Goal: Information Seeking & Learning: Find specific fact

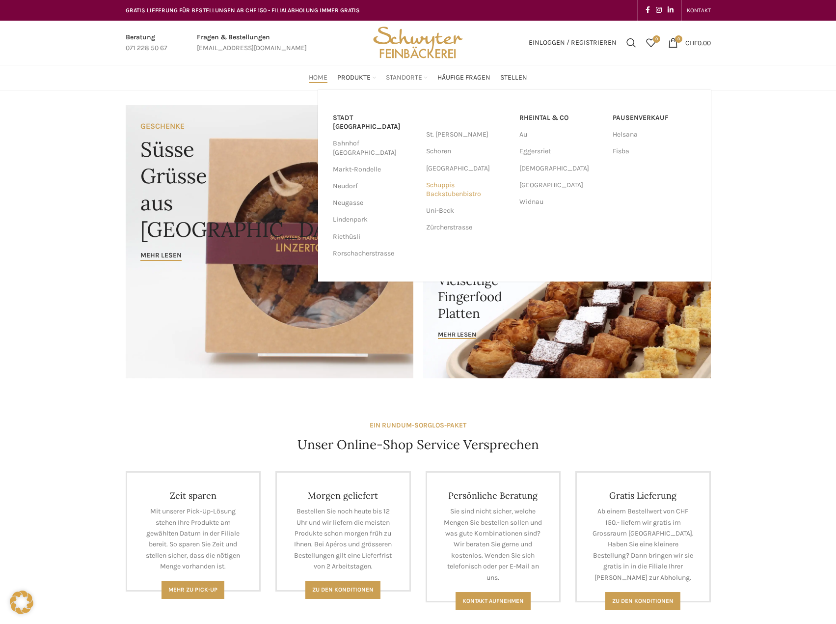
click at [443, 188] on link "Schuppis Backstubenbistro" at bounding box center [467, 190] width 83 height 26
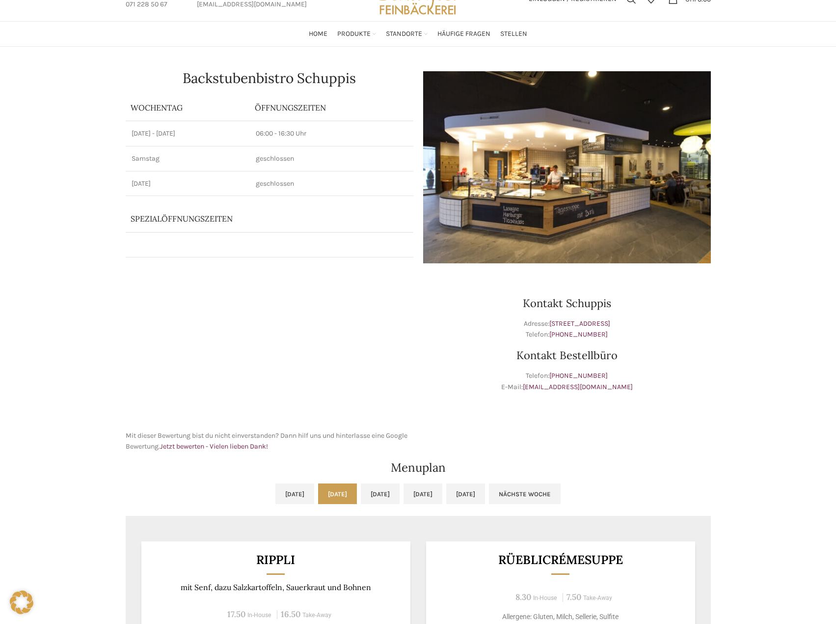
scroll to position [196, 0]
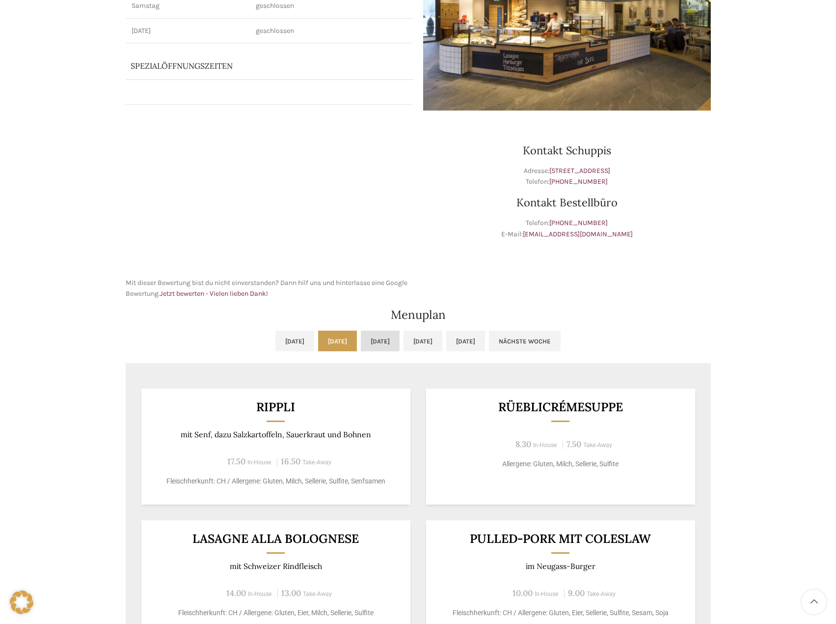
click at [369, 350] on link "Mi, 01.10.2025" at bounding box center [380, 340] width 39 height 21
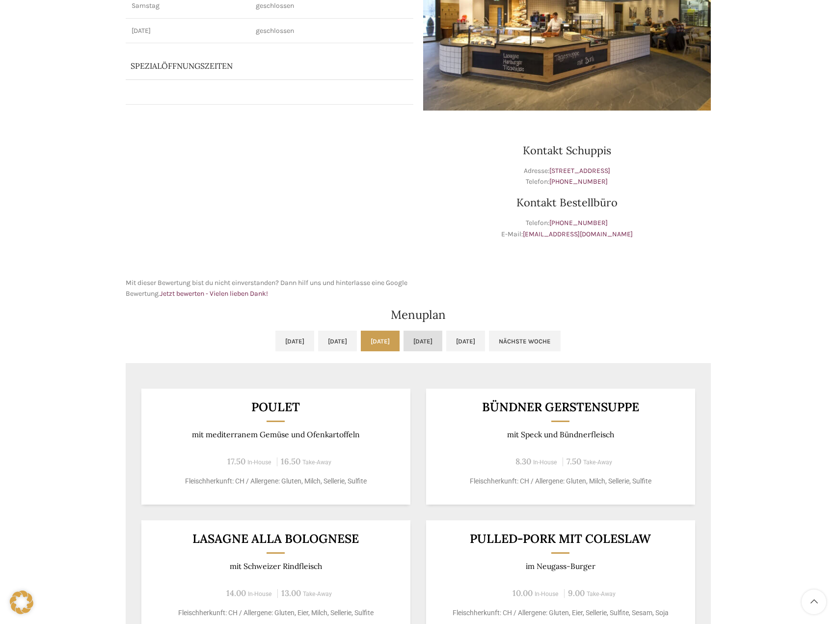
click at [442, 342] on link "Do, 02.10.2025" at bounding box center [423, 340] width 39 height 21
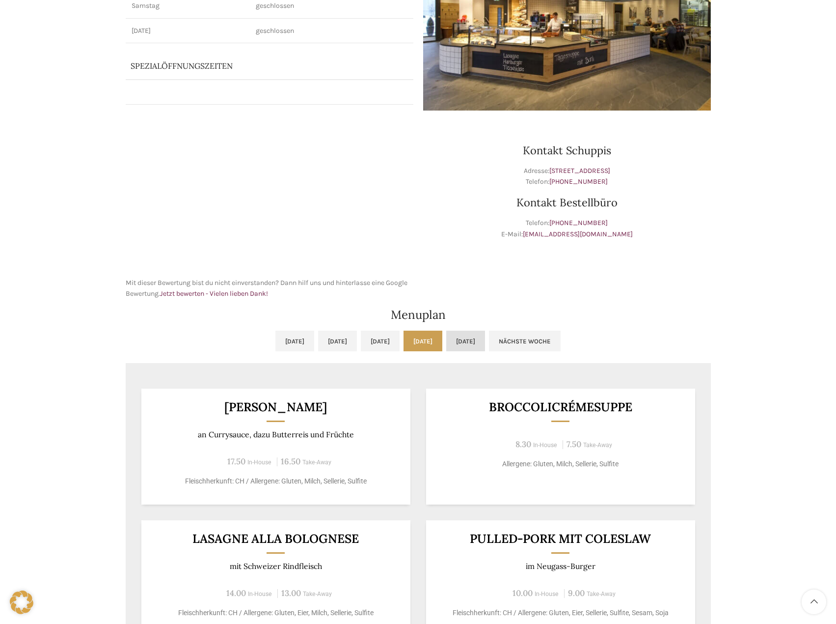
click at [485, 350] on link "Fr, 03.10.2025" at bounding box center [465, 340] width 39 height 21
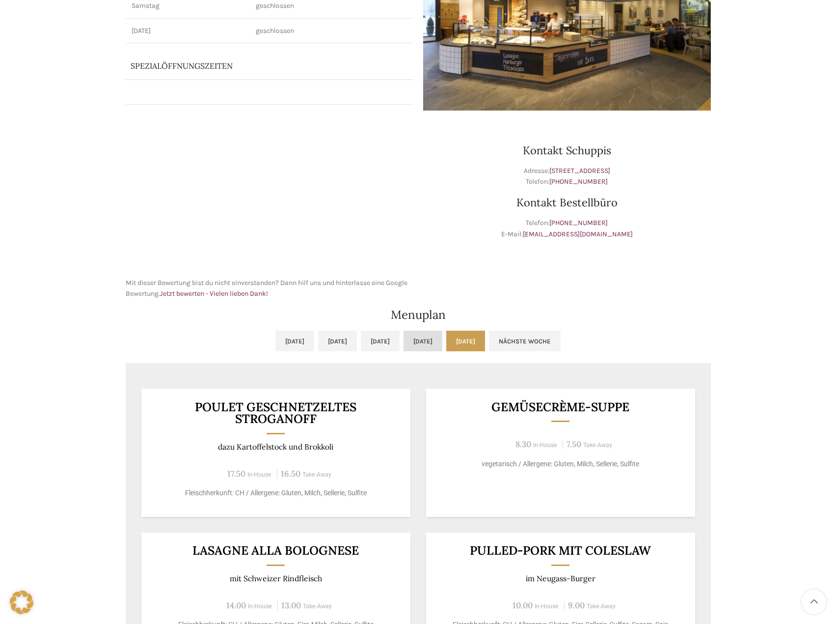
click at [442, 345] on link "Do, 02.10.2025" at bounding box center [423, 340] width 39 height 21
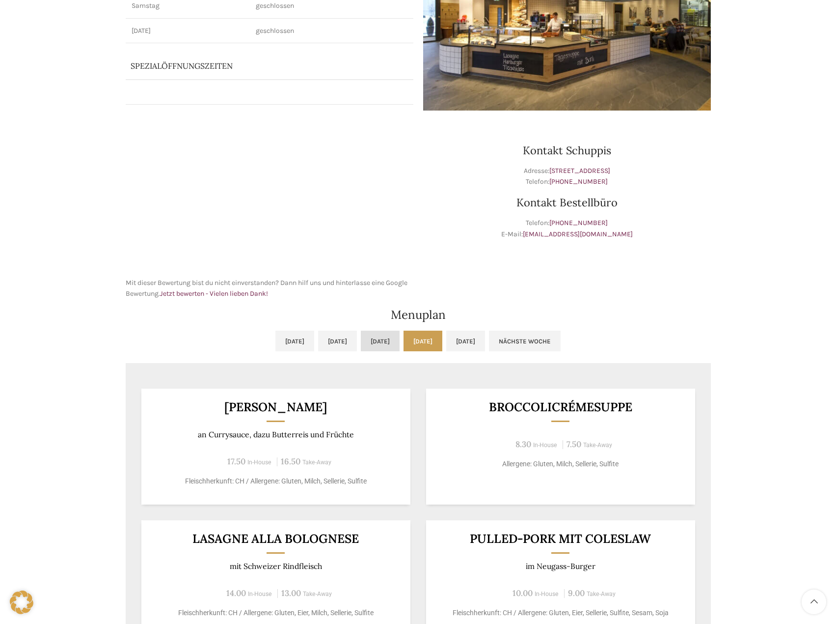
click at [393, 339] on link "Mi, 01.10.2025" at bounding box center [380, 340] width 39 height 21
